Goal: Task Accomplishment & Management: Use online tool/utility

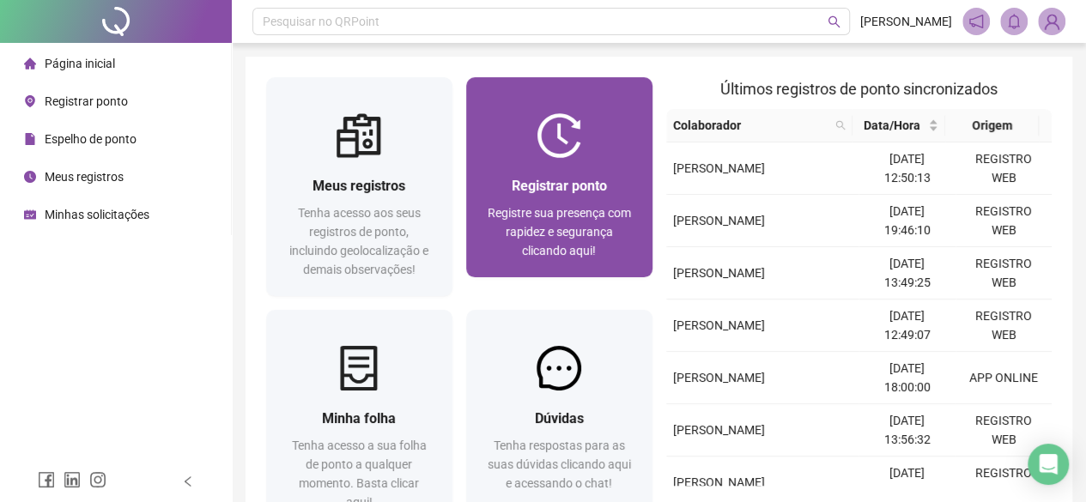
click at [544, 222] on div "Registre sua presença com rapidez e segurança clicando aqui!" at bounding box center [559, 232] width 145 height 57
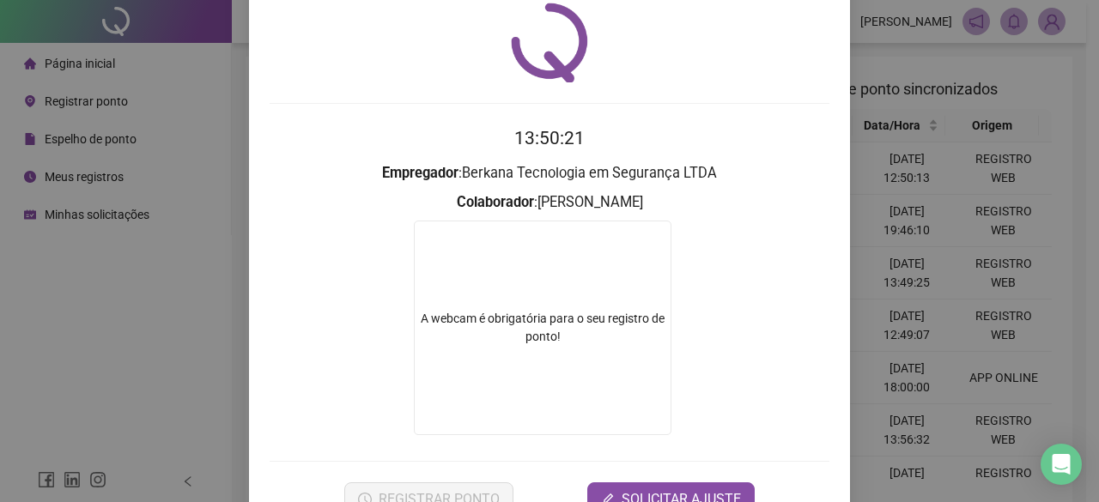
scroll to position [86, 0]
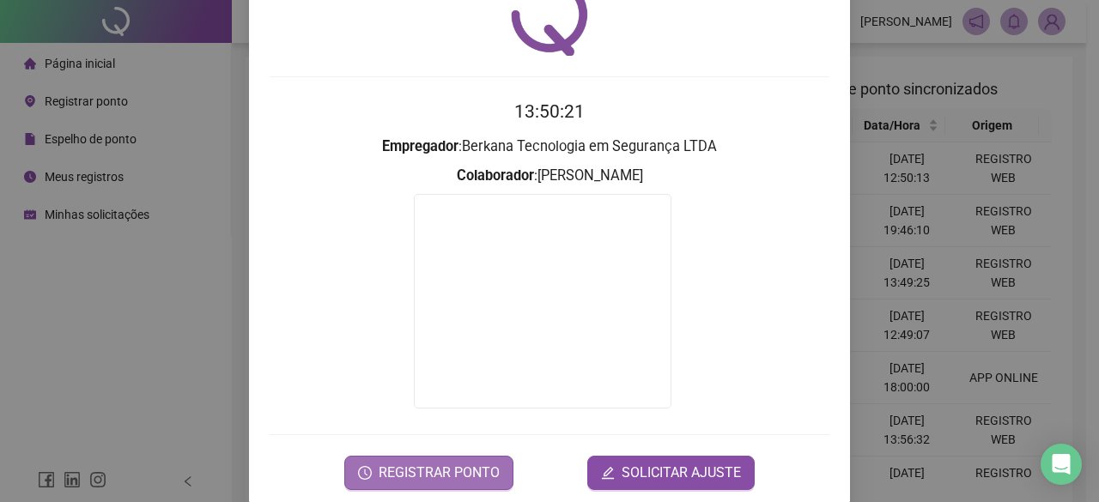
click at [436, 463] on span "REGISTRAR PONTO" at bounding box center [439, 473] width 121 height 21
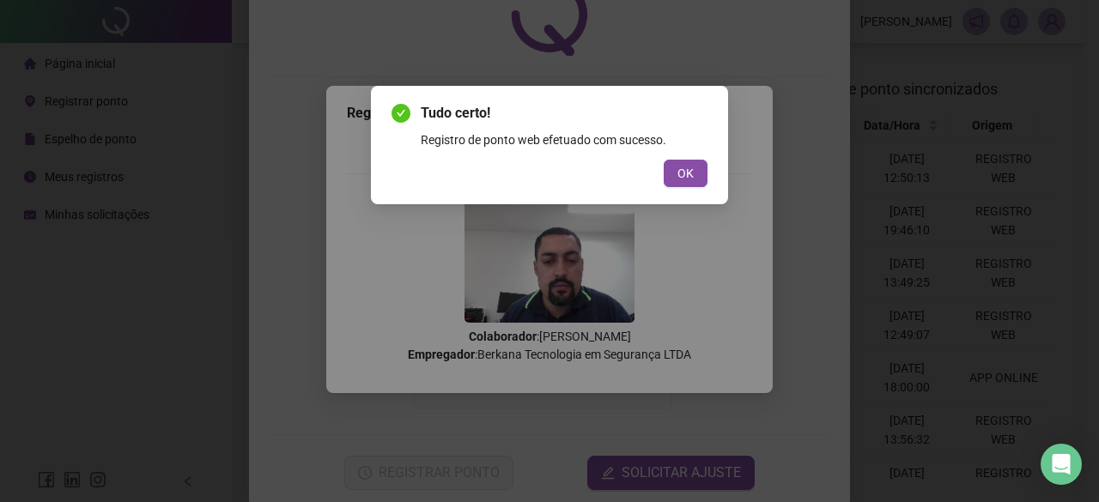
click at [677, 173] on button "OK" at bounding box center [686, 173] width 44 height 27
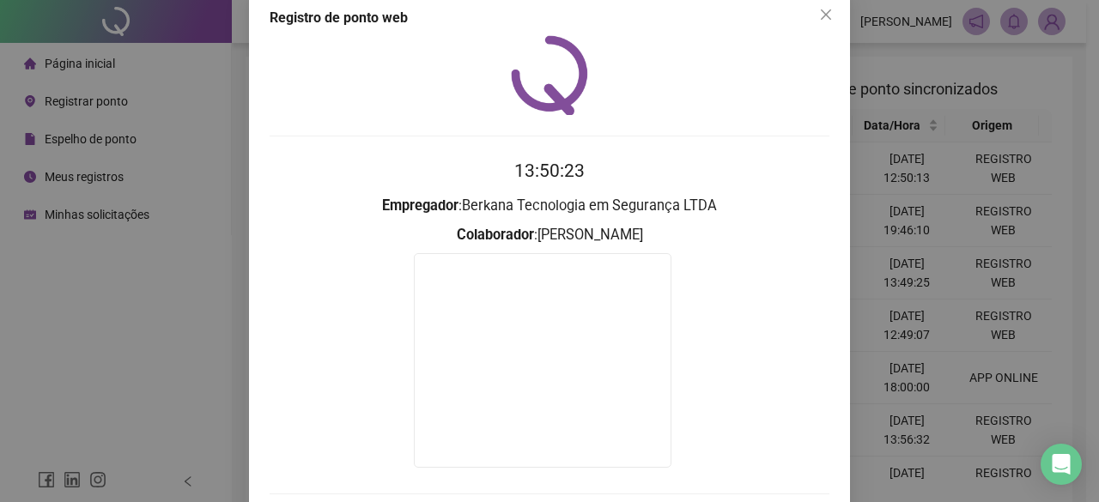
scroll to position [0, 0]
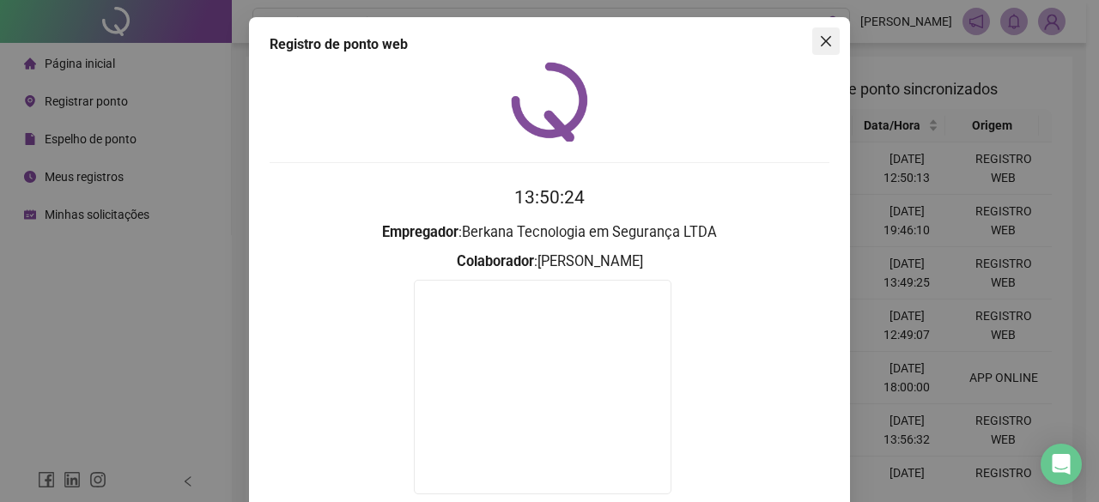
click at [819, 51] on button "Close" at bounding box center [825, 40] width 27 height 27
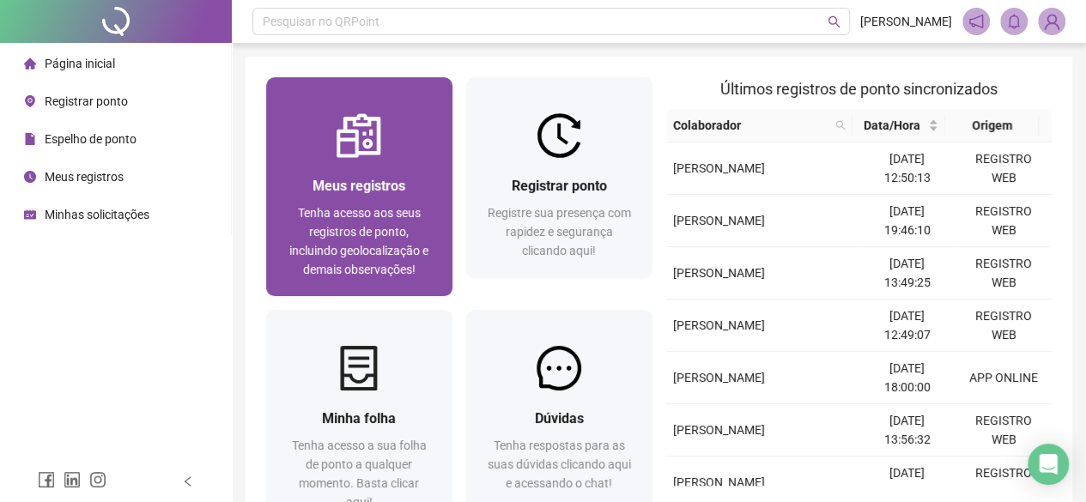
click at [362, 192] on span "Meus registros" at bounding box center [359, 186] width 93 height 16
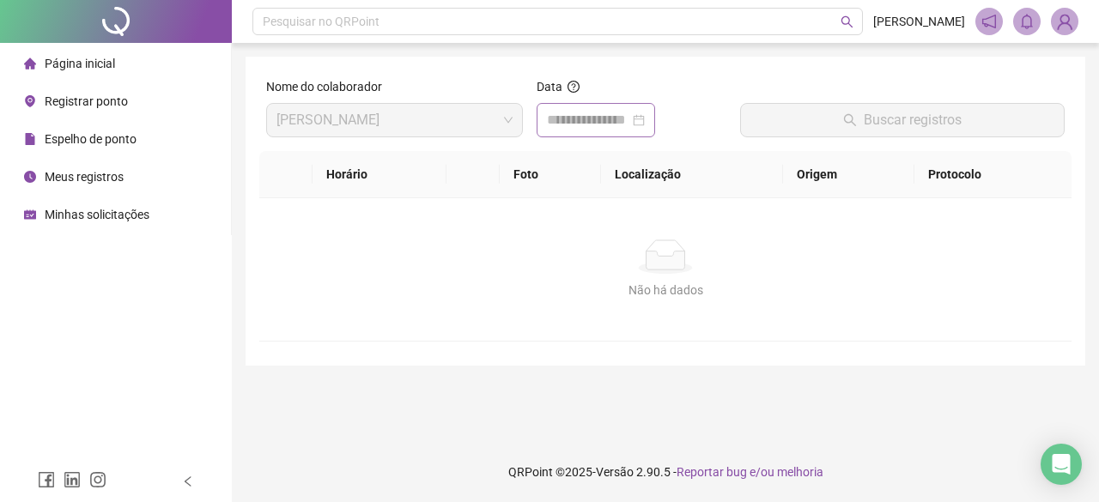
click at [645, 123] on div at bounding box center [596, 120] width 98 height 21
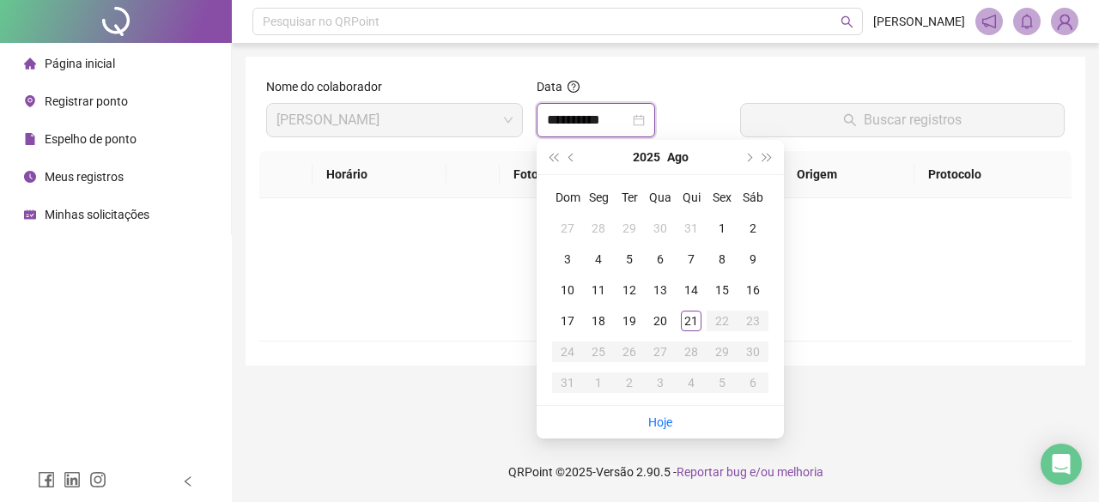
type input "**********"
click at [665, 420] on link "Hoje" at bounding box center [660, 423] width 24 height 14
type input "**********"
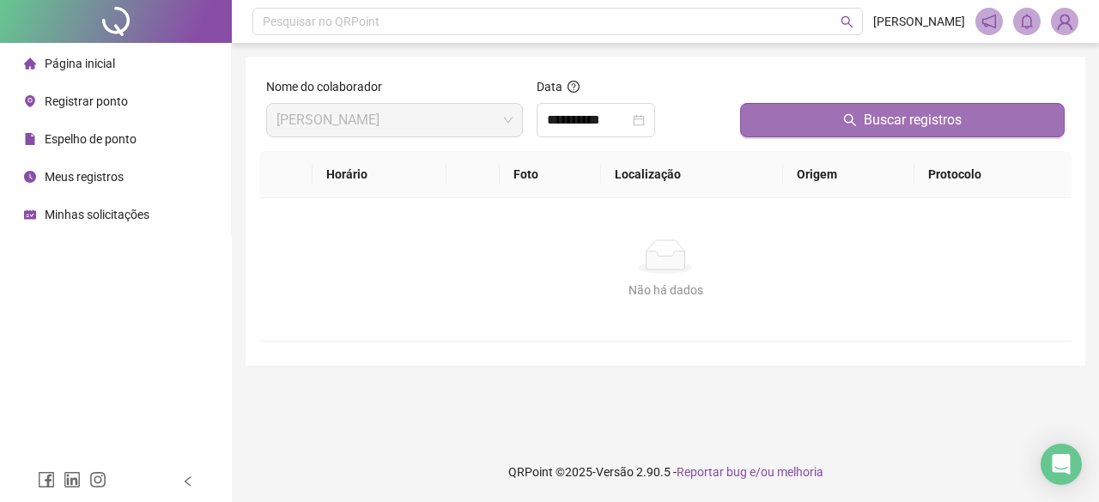
click at [838, 111] on button "Buscar registros" at bounding box center [902, 120] width 325 height 34
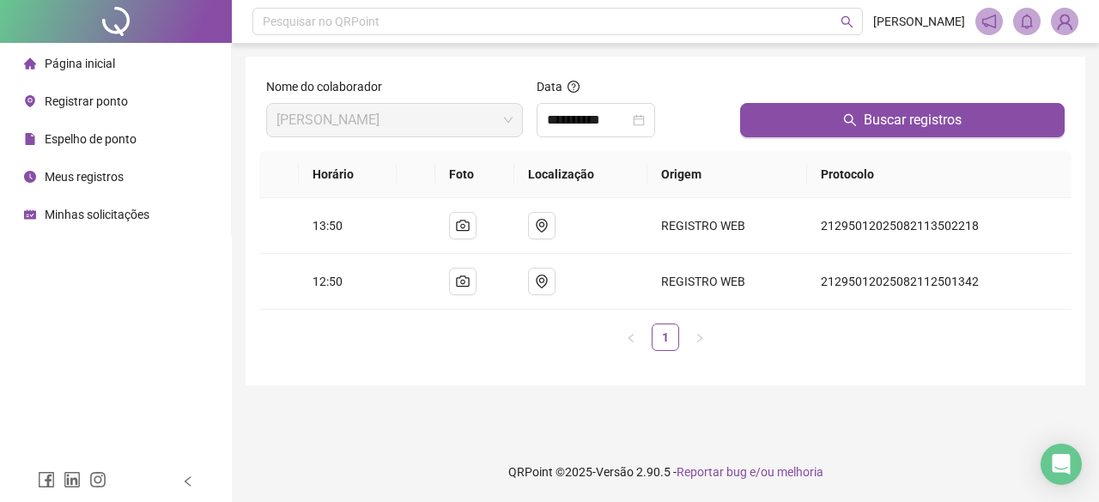
click at [1070, 18] on img at bounding box center [1065, 22] width 26 height 26
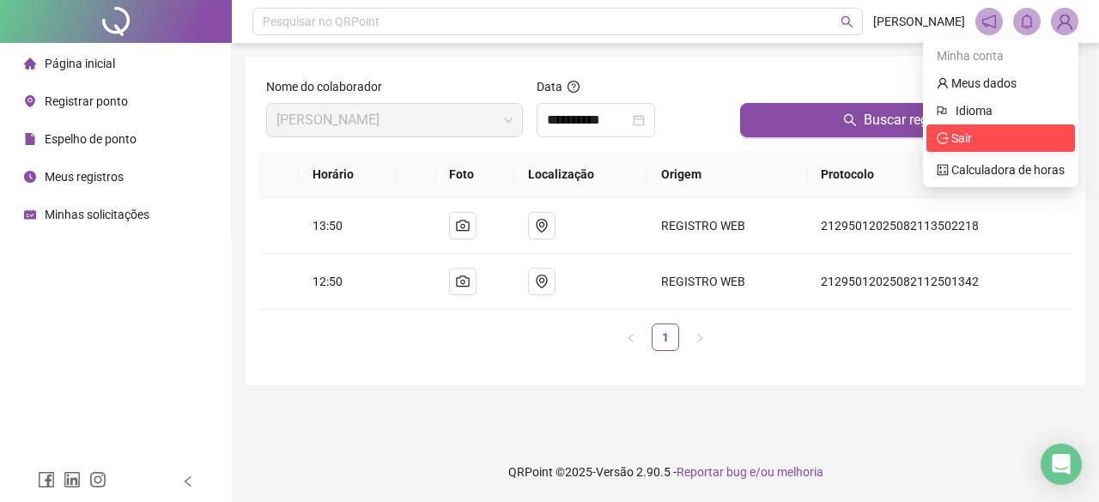
click at [958, 126] on li "Sair" at bounding box center [1001, 138] width 149 height 27
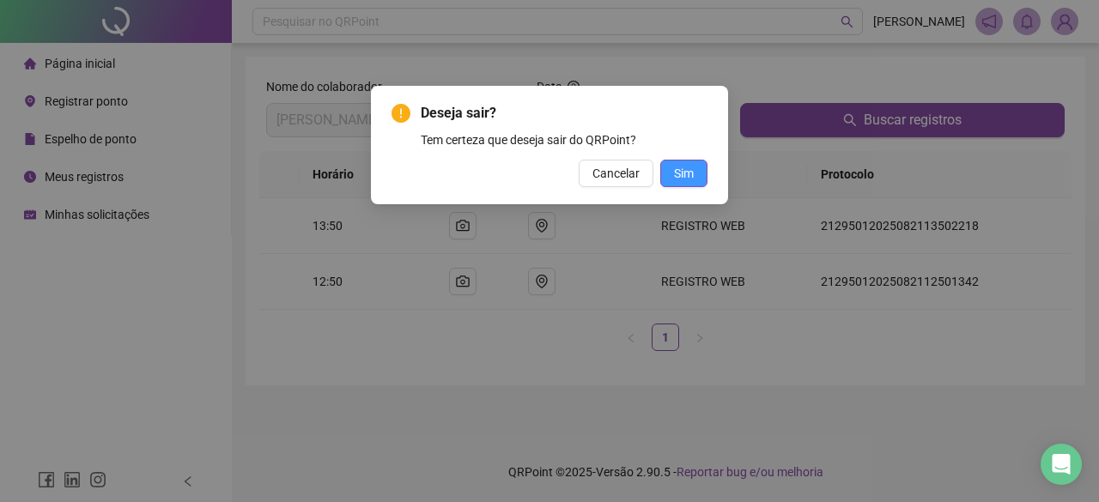
click at [679, 173] on span "Sim" at bounding box center [684, 173] width 20 height 19
